Goal: Information Seeking & Learning: Learn about a topic

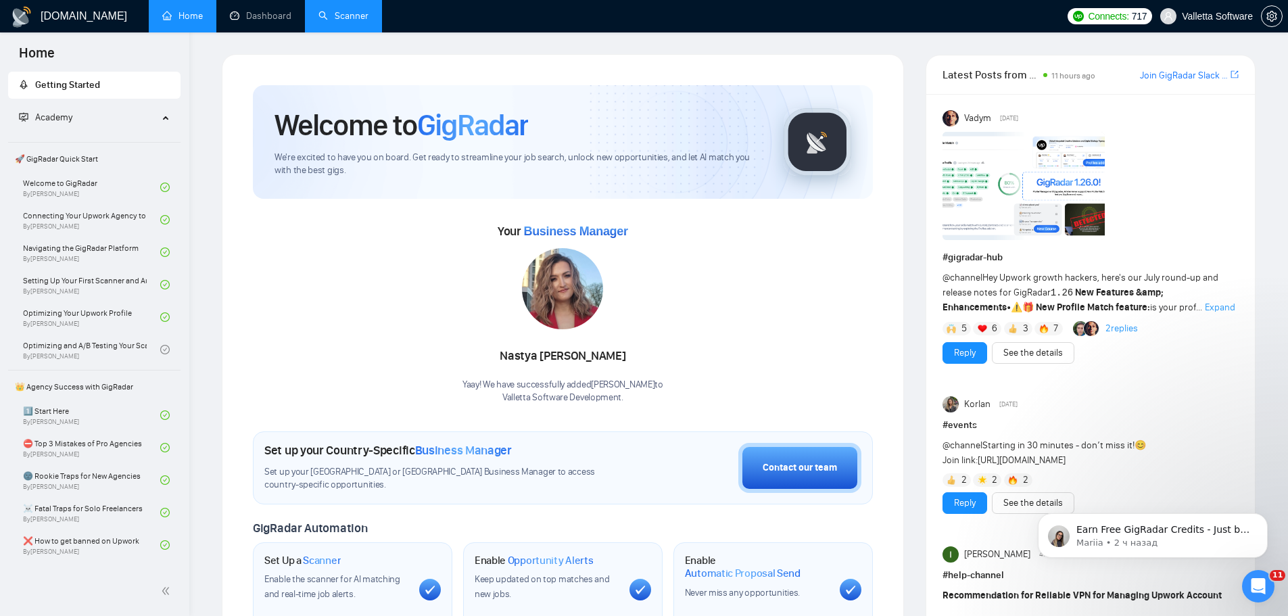
click at [333, 18] on link "Scanner" at bounding box center [344, 15] width 50 height 11
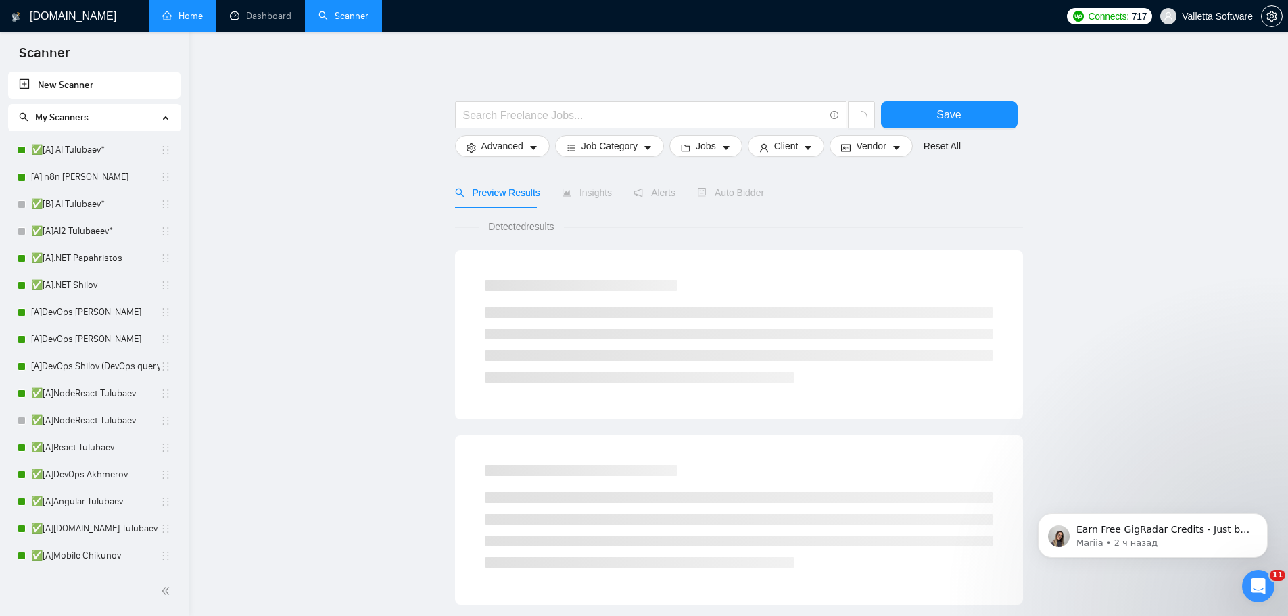
click at [183, 18] on link "Home" at bounding box center [182, 15] width 41 height 11
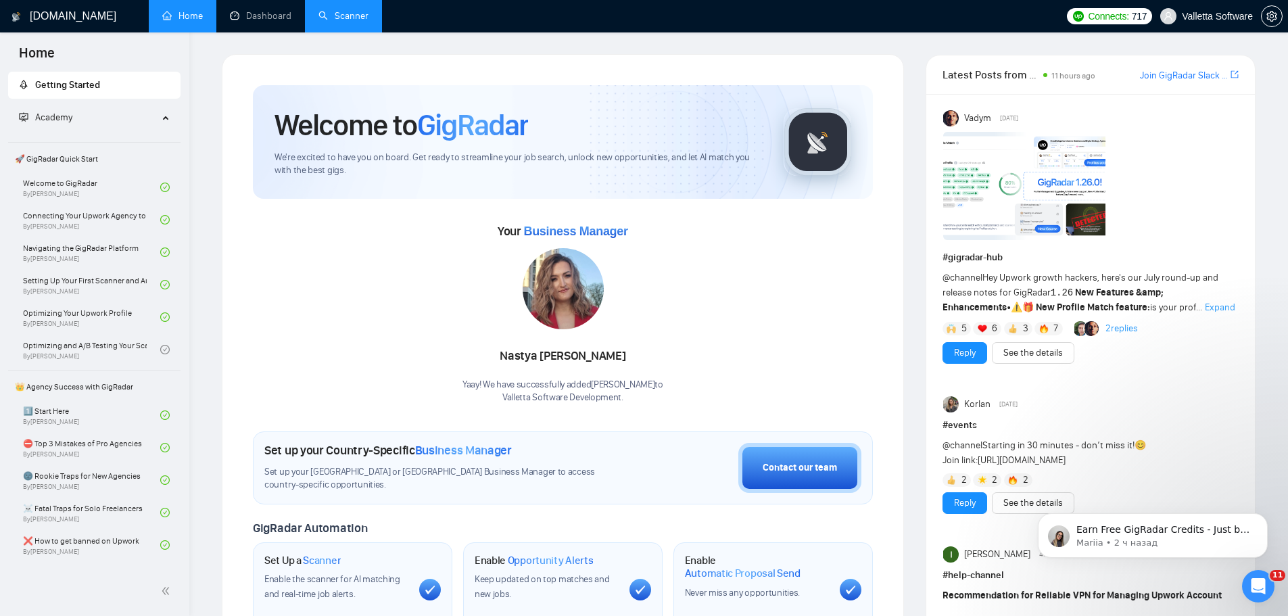
click at [1205, 306] on span "Expand" at bounding box center [1220, 307] width 30 height 11
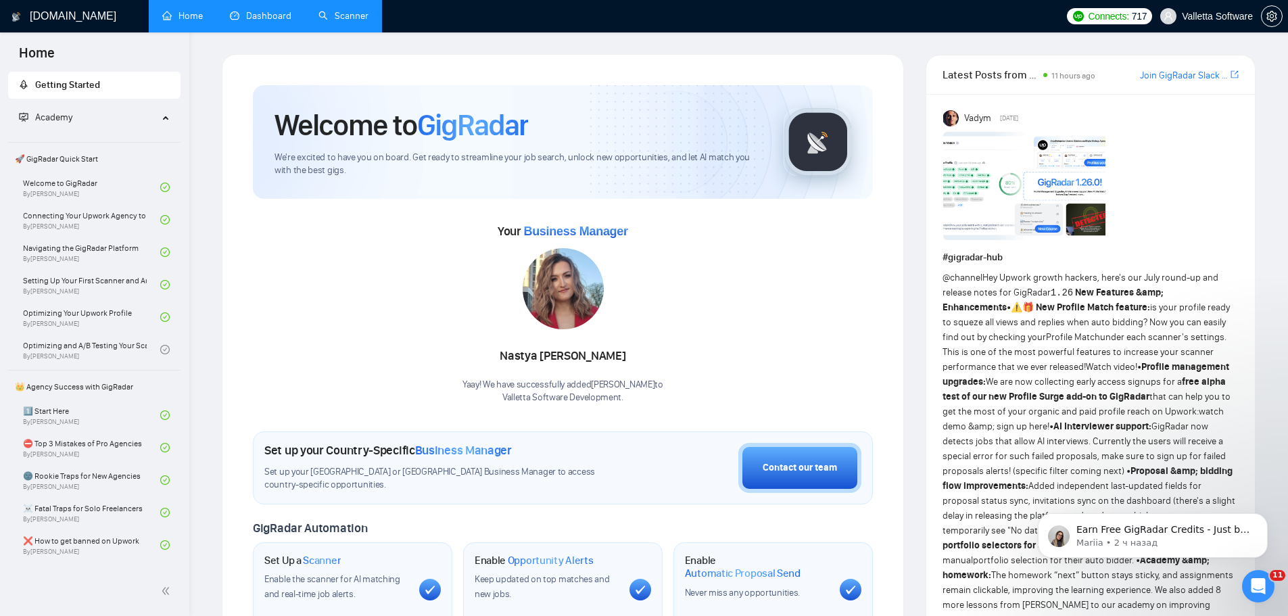
click at [291, 16] on link "Dashboard" at bounding box center [261, 15] width 62 height 11
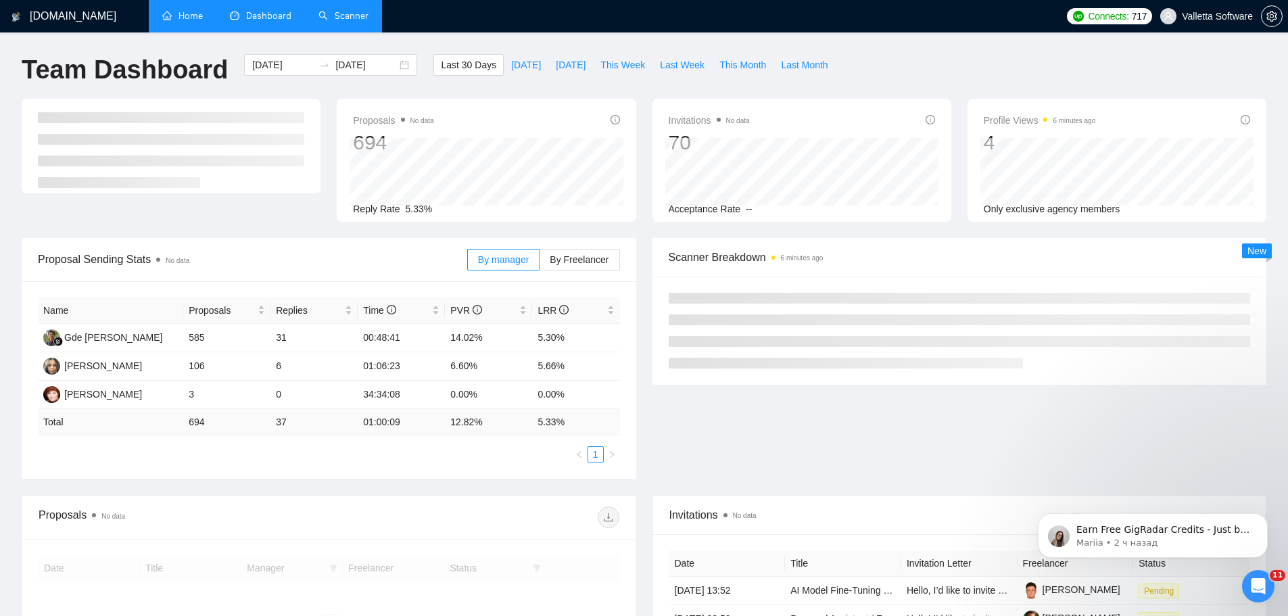
click at [335, 10] on link "Scanner" at bounding box center [344, 15] width 50 height 11
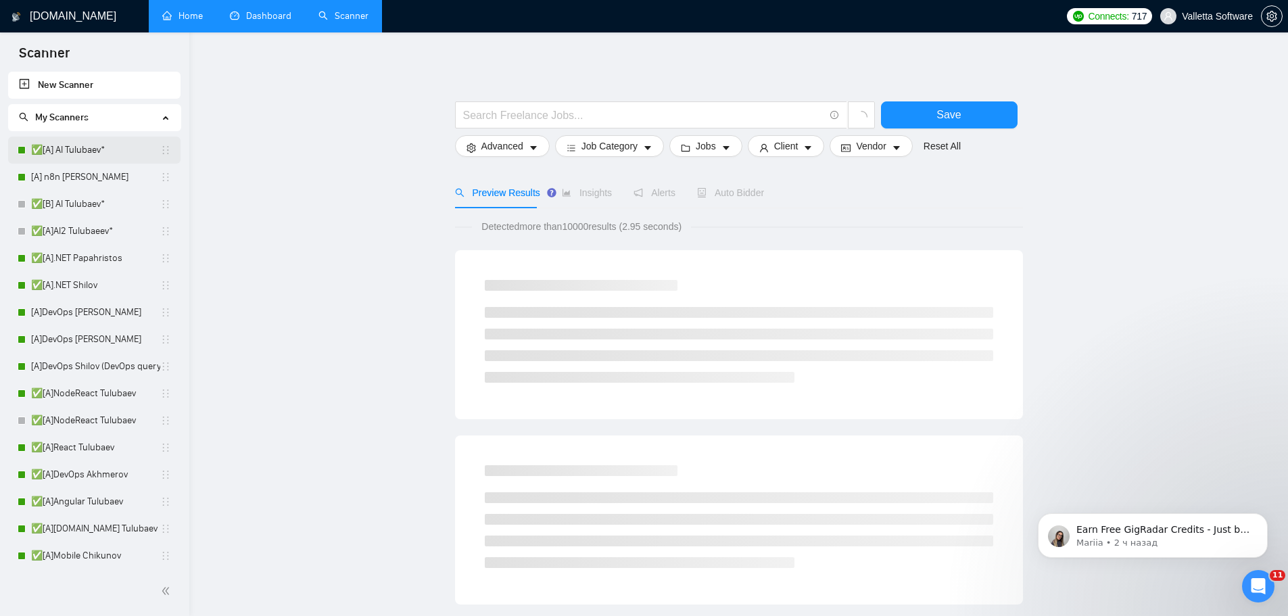
click at [98, 144] on link "✅[A] AI Tulubaev*" at bounding box center [95, 150] width 129 height 27
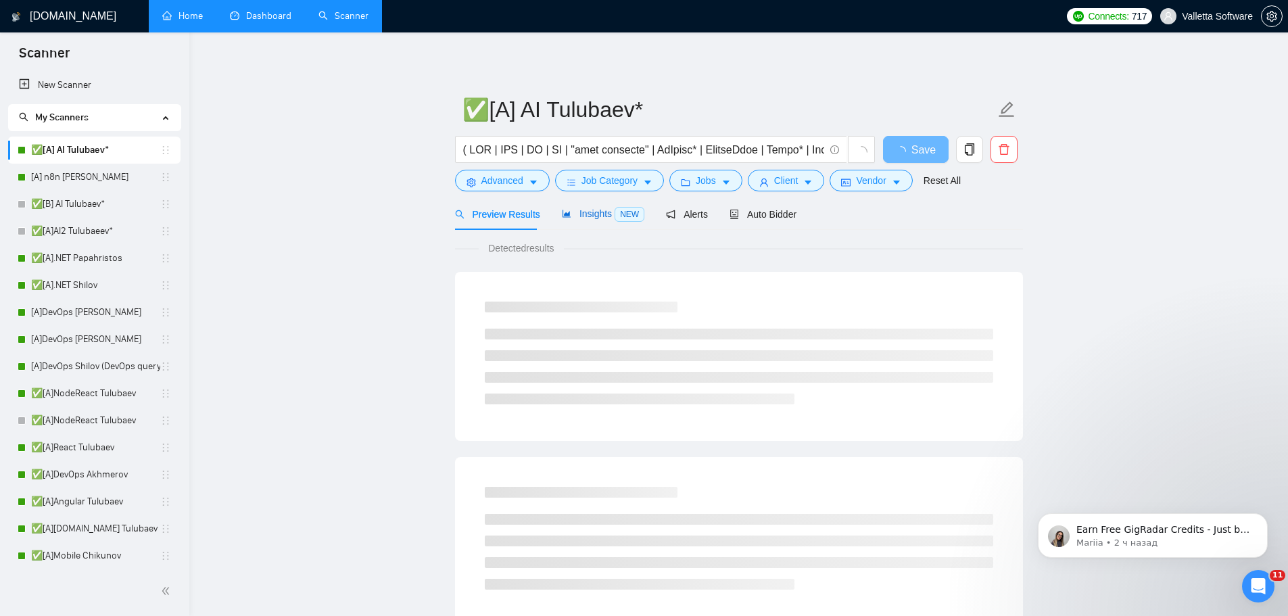
click at [574, 217] on span "Insights NEW" at bounding box center [603, 213] width 83 height 11
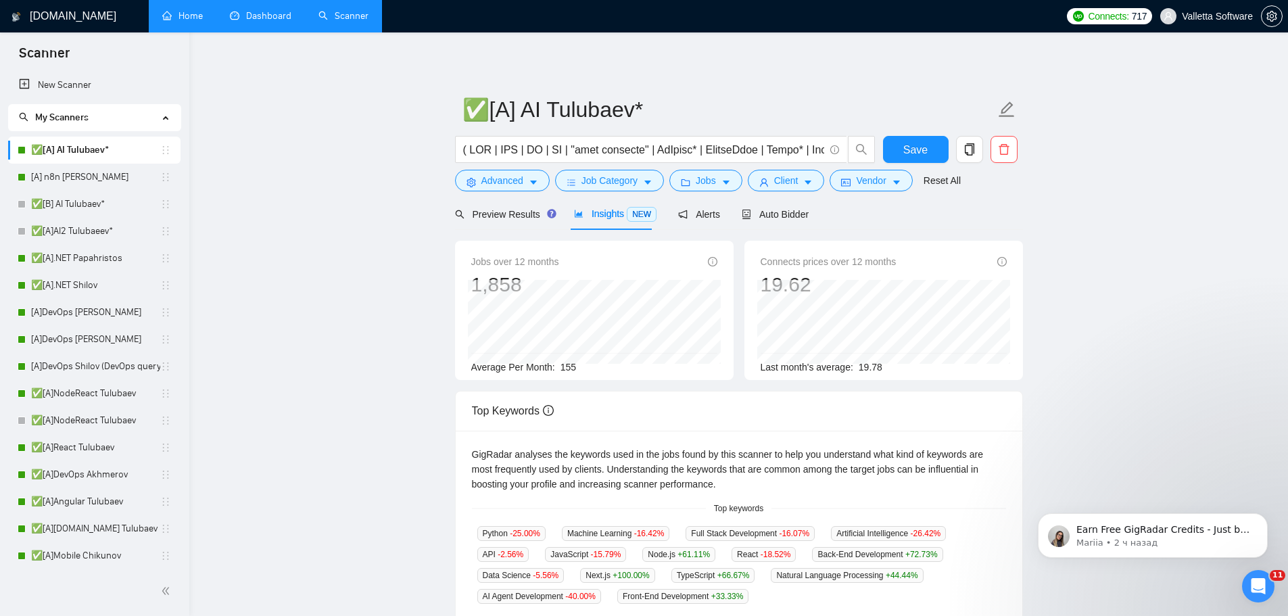
click at [1034, 165] on main "✅[A] AI Tulubaev* Save Advanced Job Category Jobs Client Vendor Reset All Previ…" at bounding box center [739, 507] width 1056 height 907
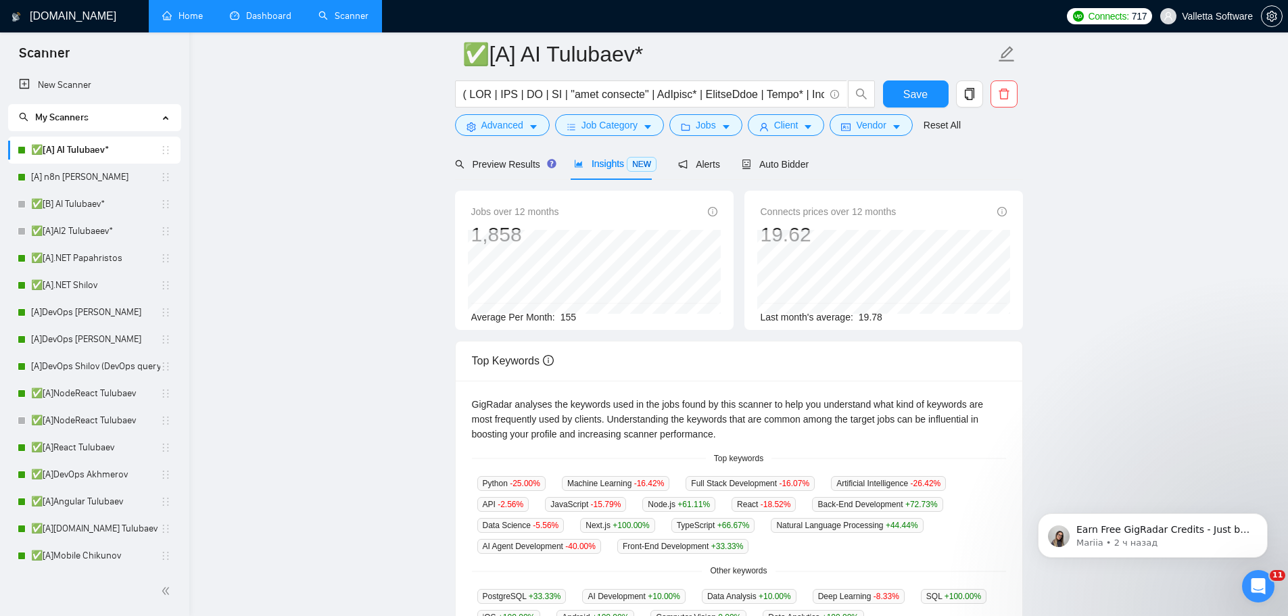
scroll to position [135, 0]
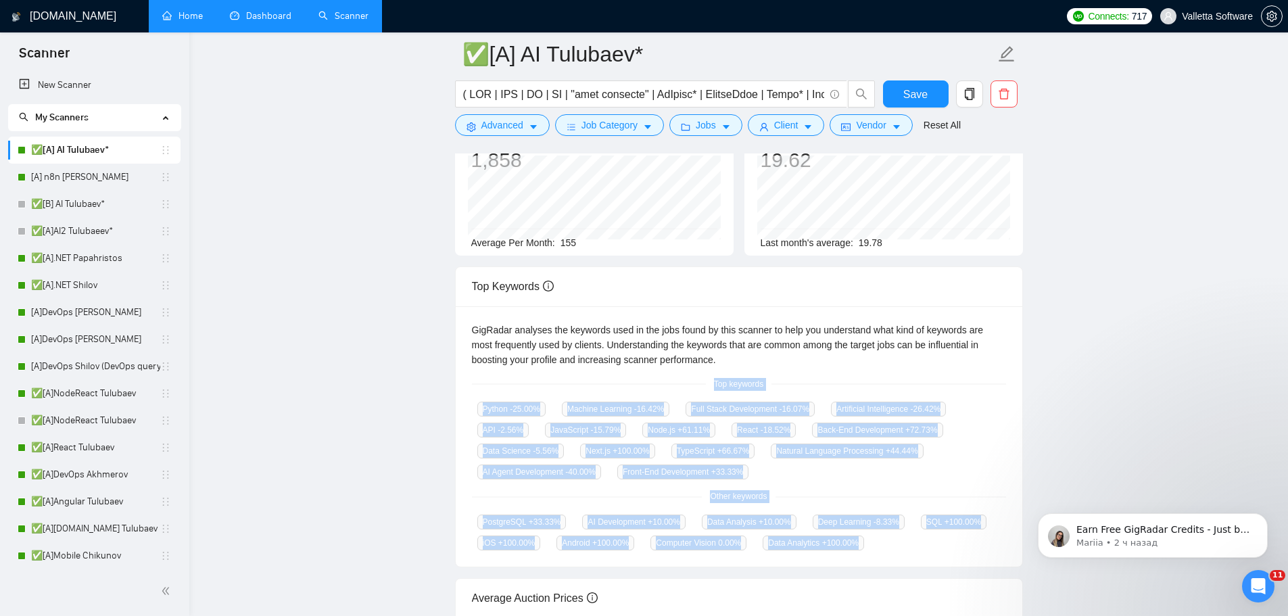
copy div "Top keywords Python -25.00 % Machine Learning -16.42 % Full Stack Development -…"
drag, startPoint x: 764, startPoint y: 411, endPoint x: 880, endPoint y: 547, distance: 178.9
click at [880, 547] on div "GigRadar analyses the keywords used in the jobs found by this scanner to help y…" at bounding box center [739, 436] width 567 height 261
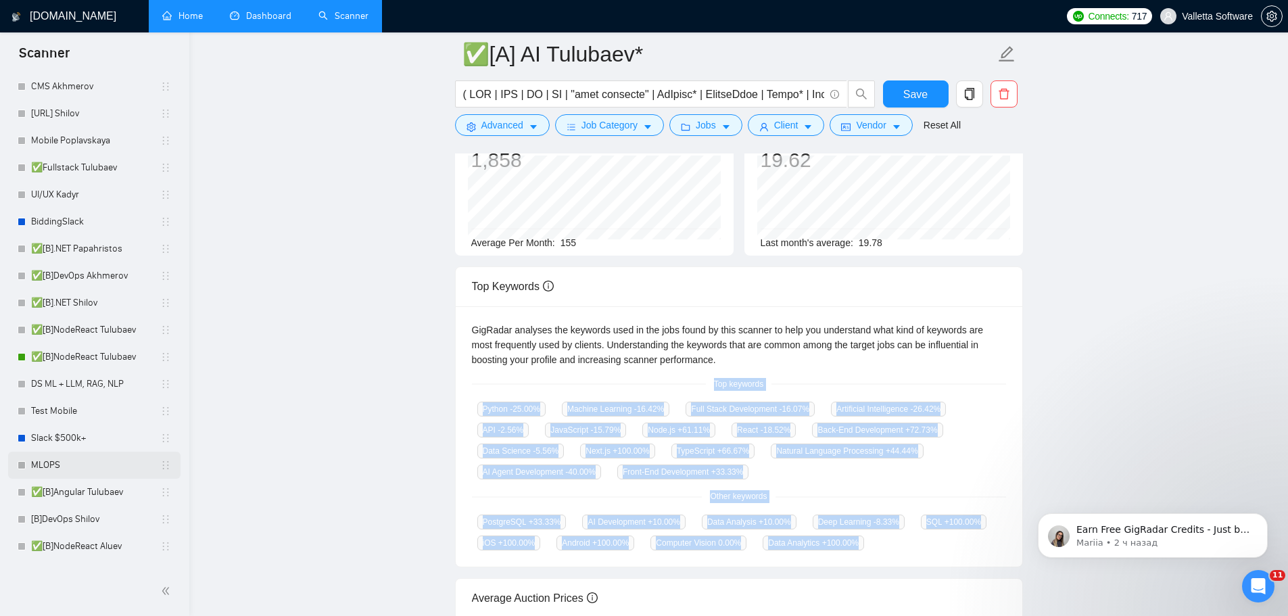
scroll to position [609, 0]
drag, startPoint x: 86, startPoint y: 404, endPoint x: 568, endPoint y: 431, distance: 482.9
click at [86, 404] on link "Test Mobile" at bounding box center [95, 407] width 129 height 27
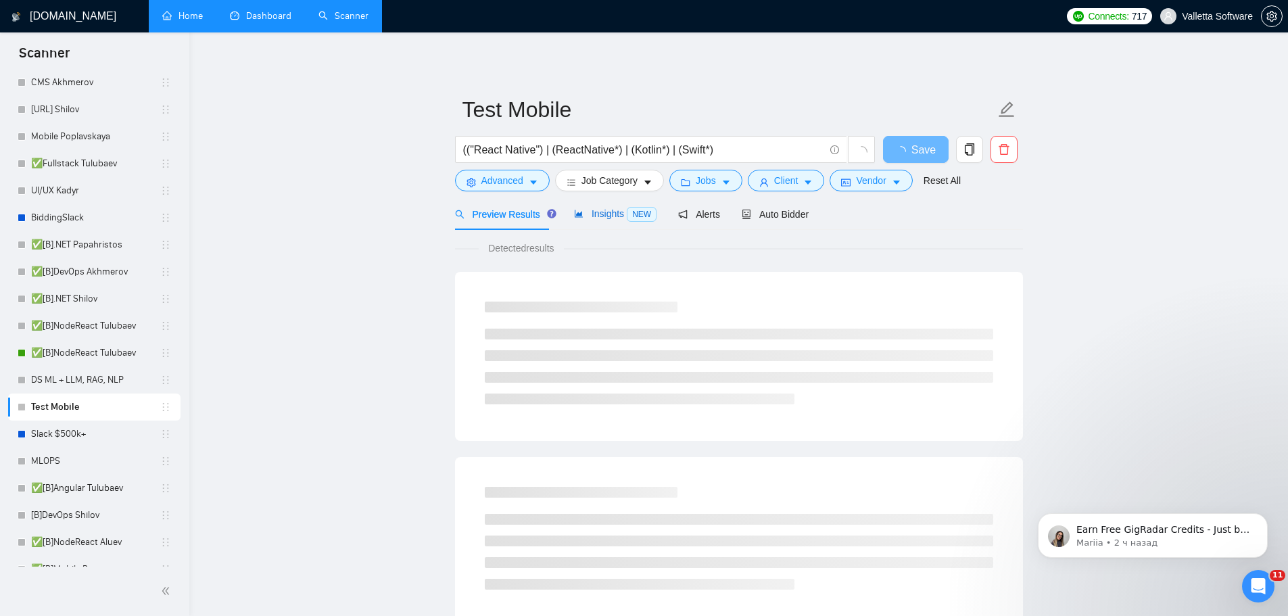
click at [592, 209] on span "Insights NEW" at bounding box center [615, 213] width 83 height 11
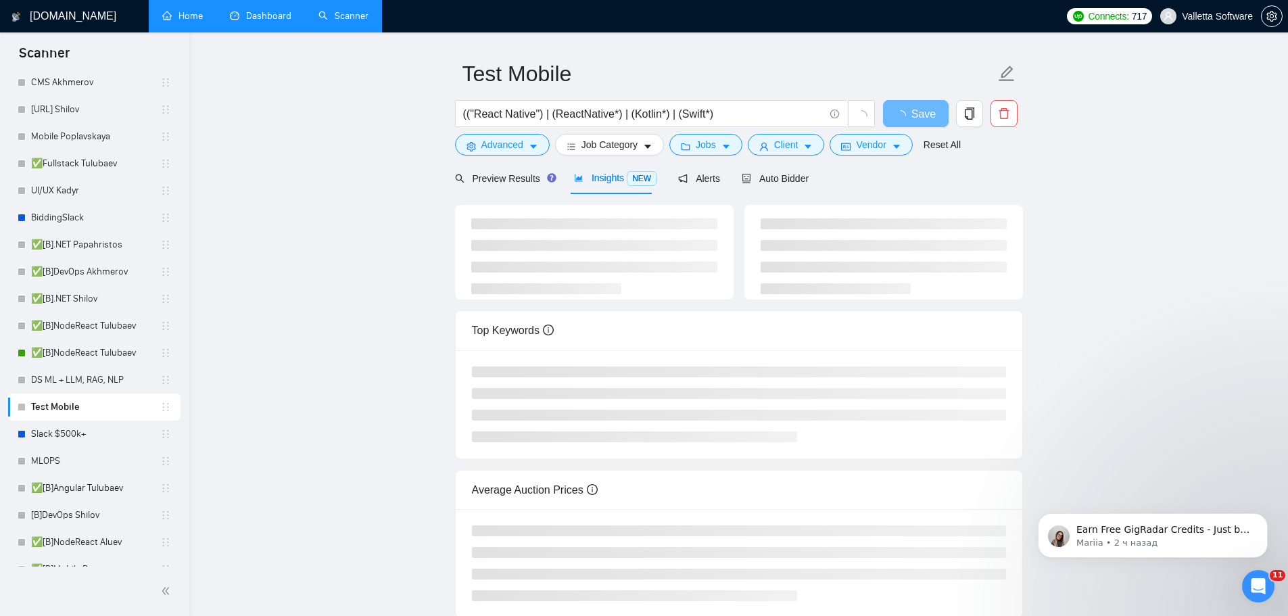
scroll to position [135, 0]
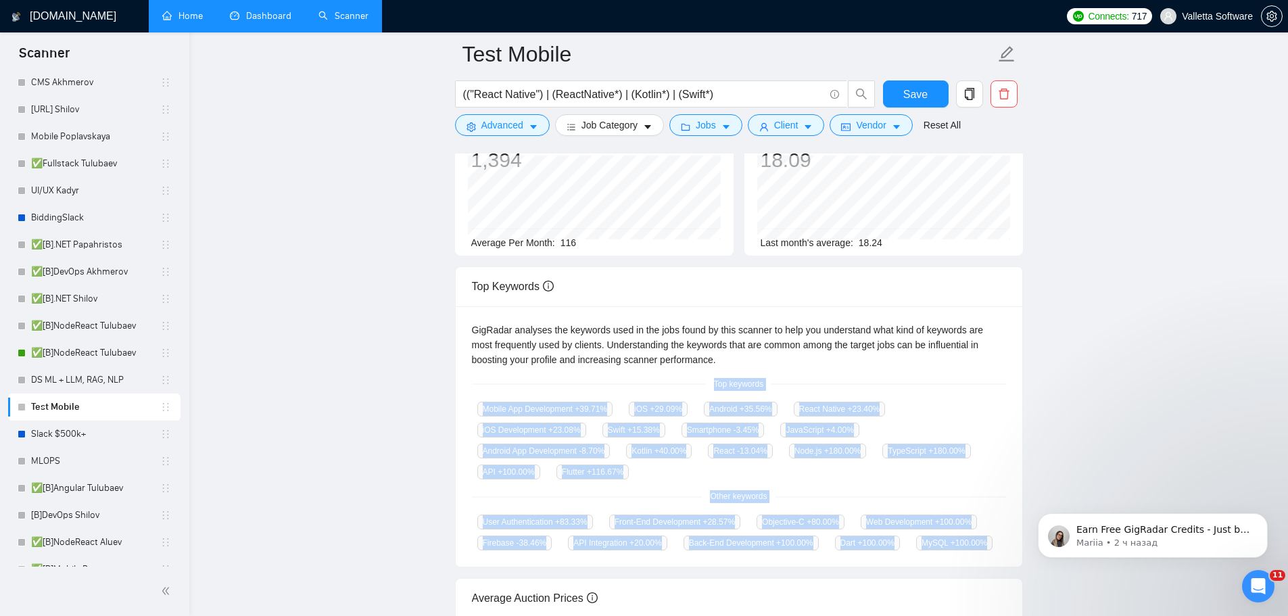
drag, startPoint x: 709, startPoint y: 372, endPoint x: 979, endPoint y: 540, distance: 318.1
click at [979, 540] on div "GigRadar analyses the keywords used in the jobs found by this scanner to help y…" at bounding box center [739, 436] width 567 height 261
copy div "Top keywords Mobile App Development +39.71 % iOS +29.09 % Android +35.56 % Reac…"
